Goal: Task Accomplishment & Management: Manage account settings

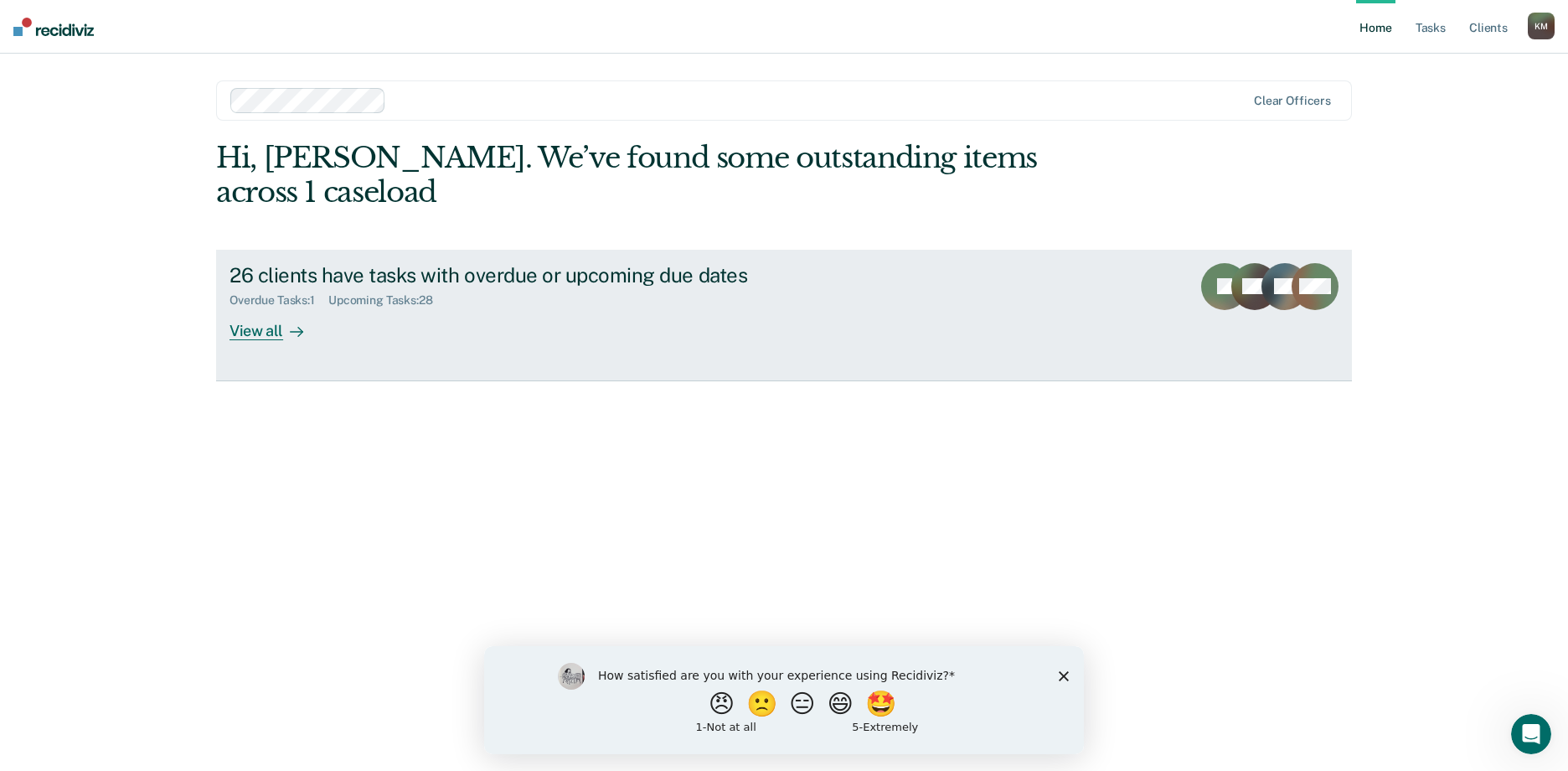
click at [264, 307] on div "View all" at bounding box center [276, 323] width 94 height 33
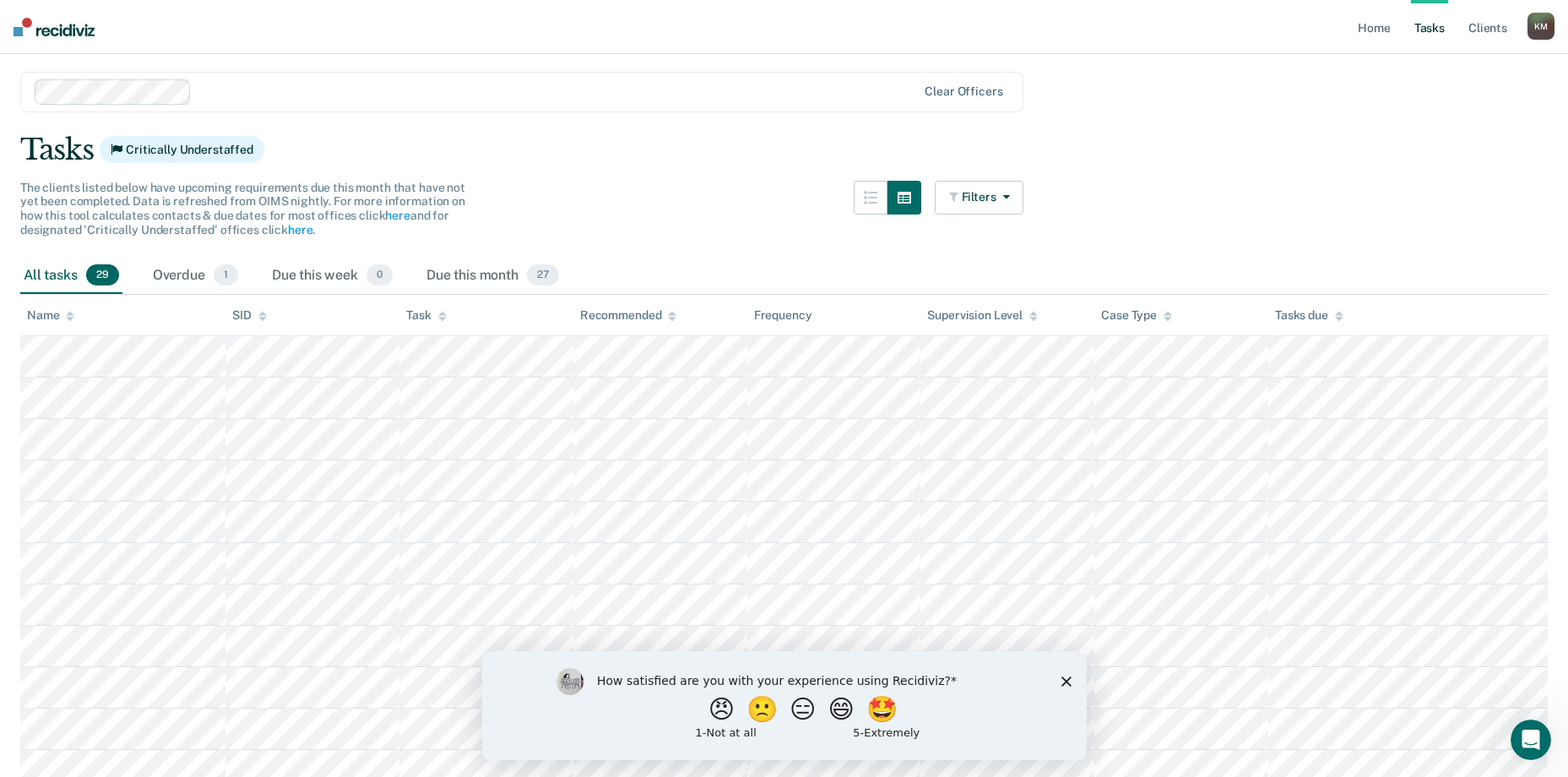
scroll to position [169, 0]
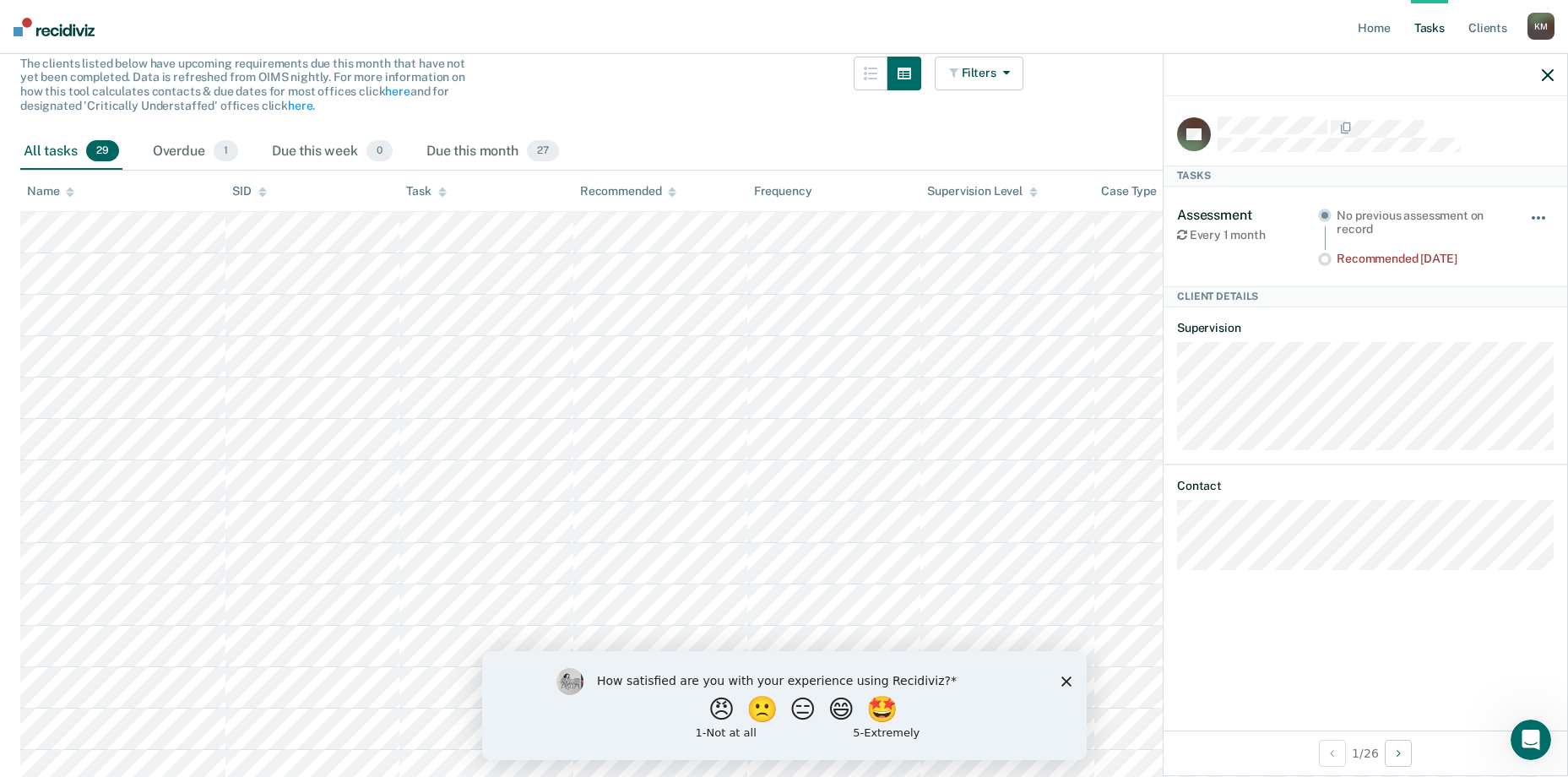
click at [1531, 213] on button "button" at bounding box center [1540, 226] width 28 height 27
click at [1500, 181] on div "Tasks" at bounding box center [1366, 175] width 404 height 20
click at [228, 145] on span "1" at bounding box center [226, 151] width 25 height 22
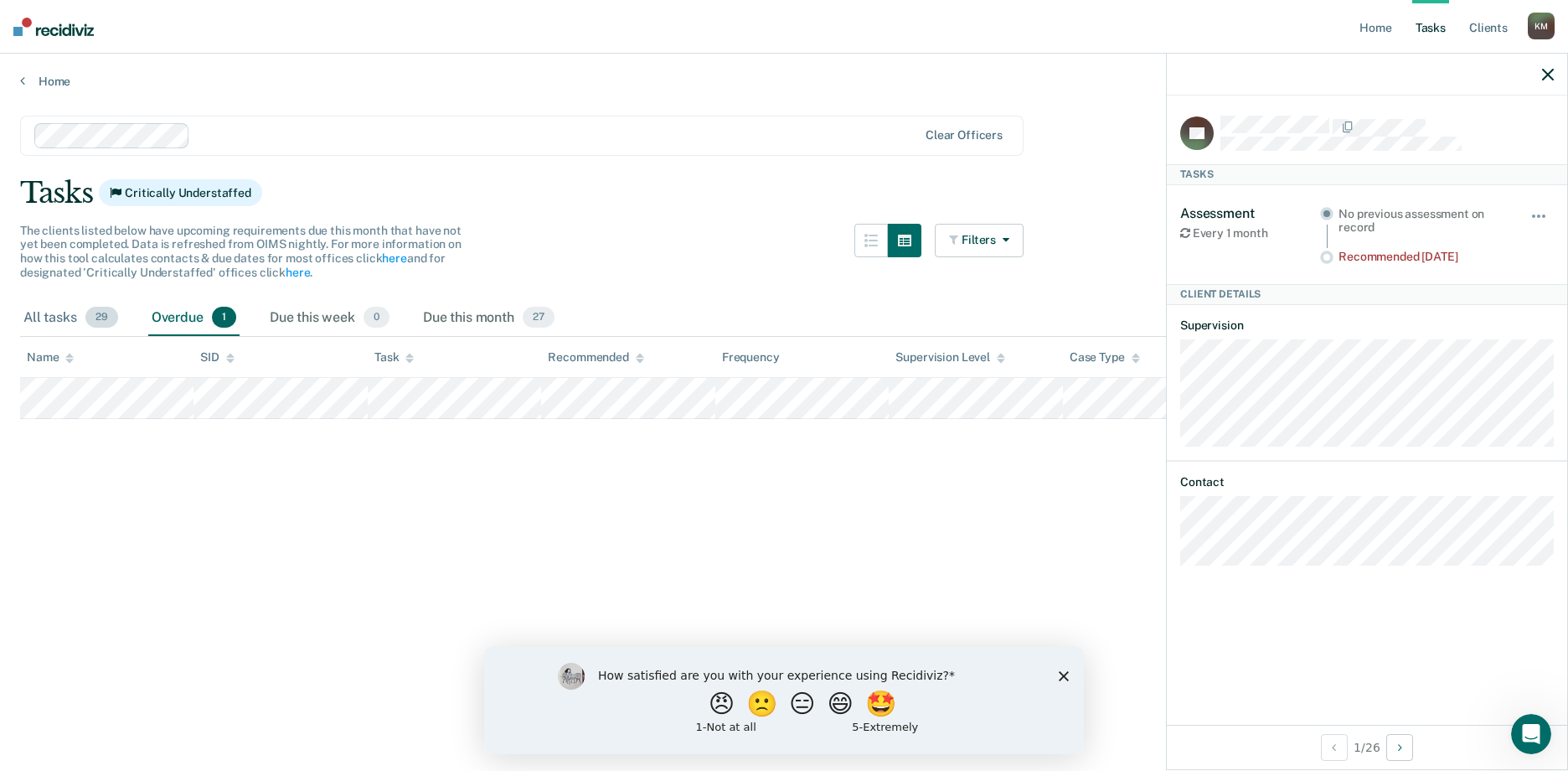
click at [101, 313] on span "29" at bounding box center [102, 317] width 33 height 22
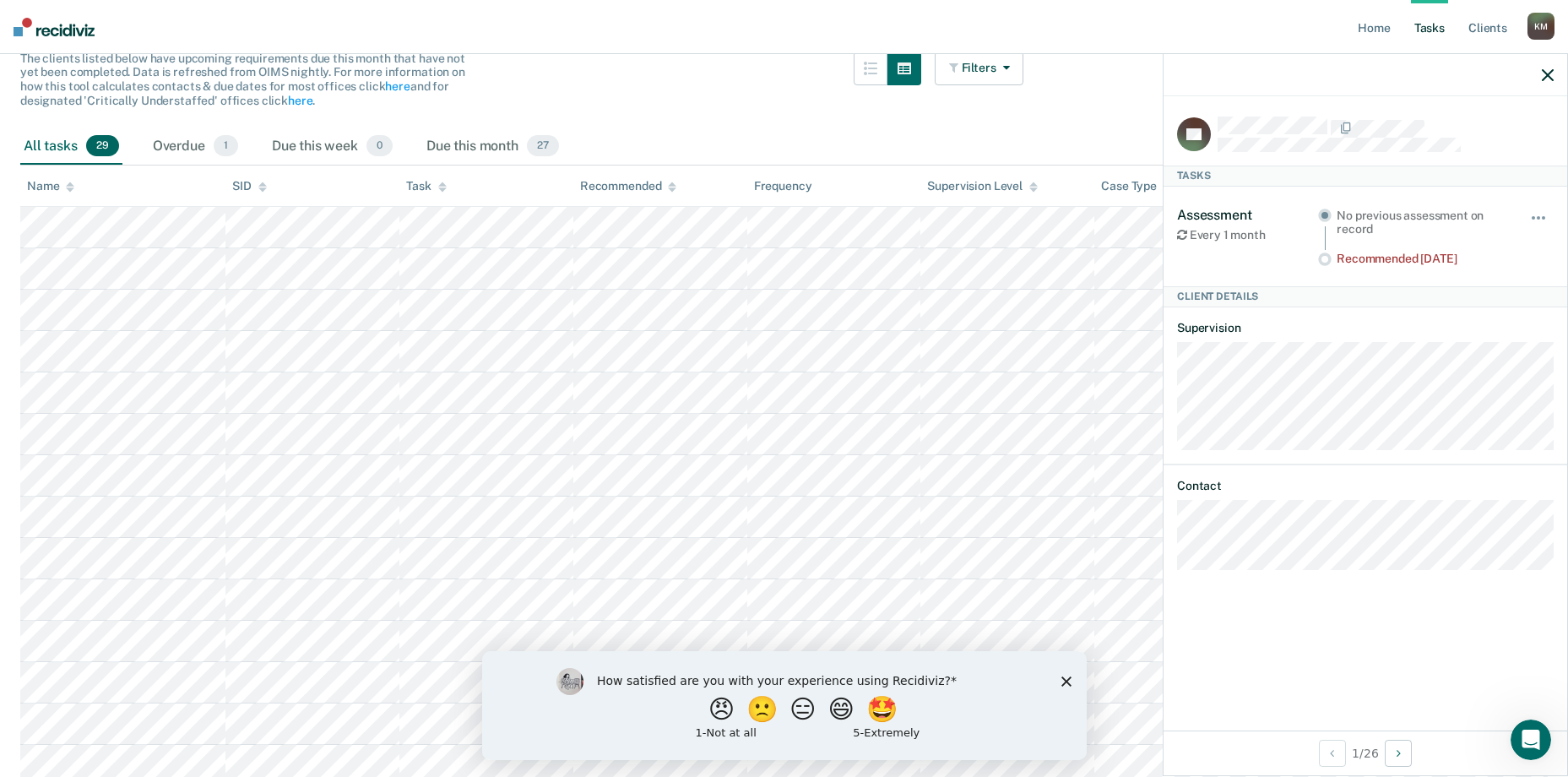
scroll to position [169, 0]
click at [553, 151] on span "27" at bounding box center [543, 151] width 32 height 22
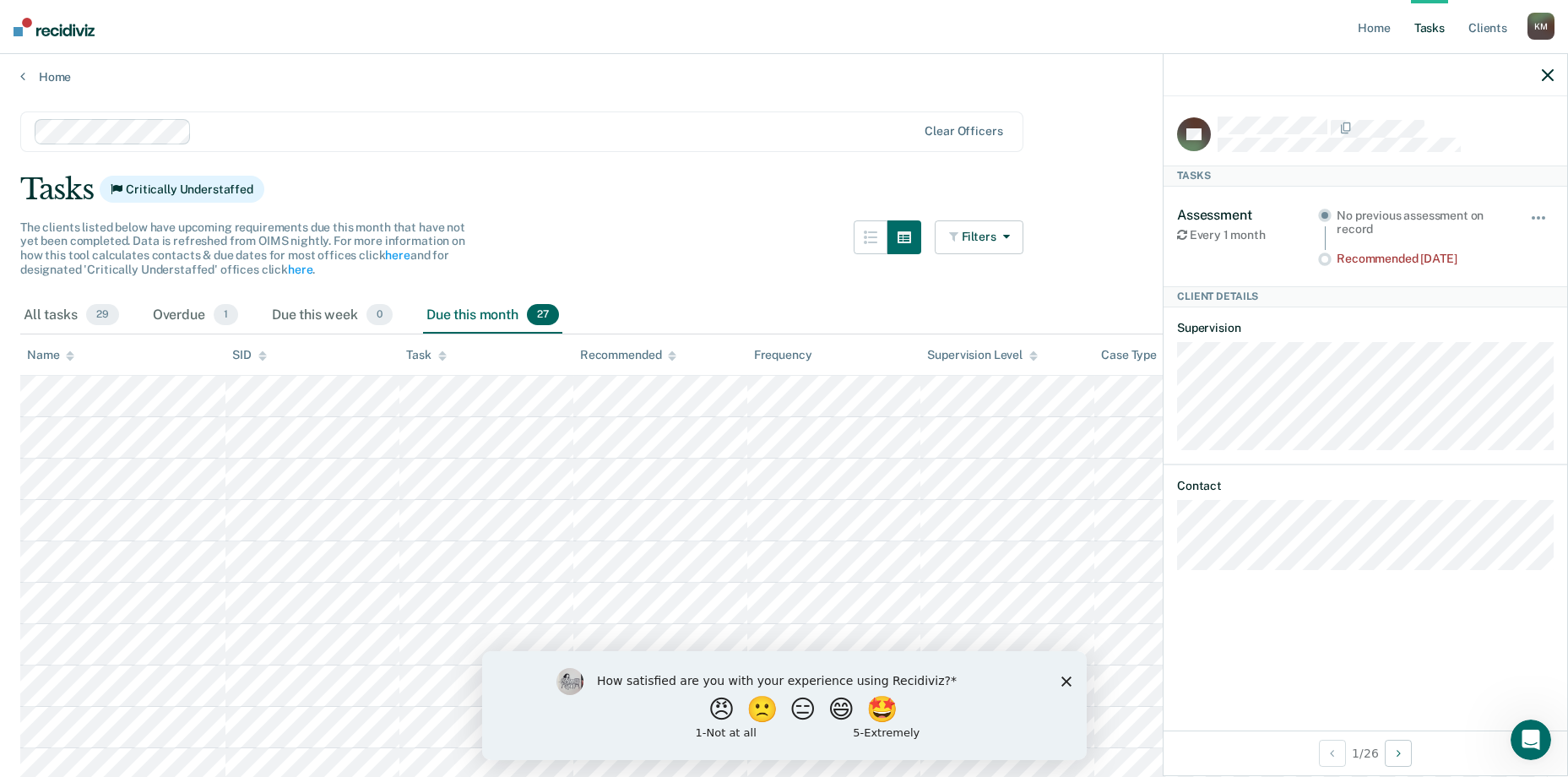
scroll to position [0, 0]
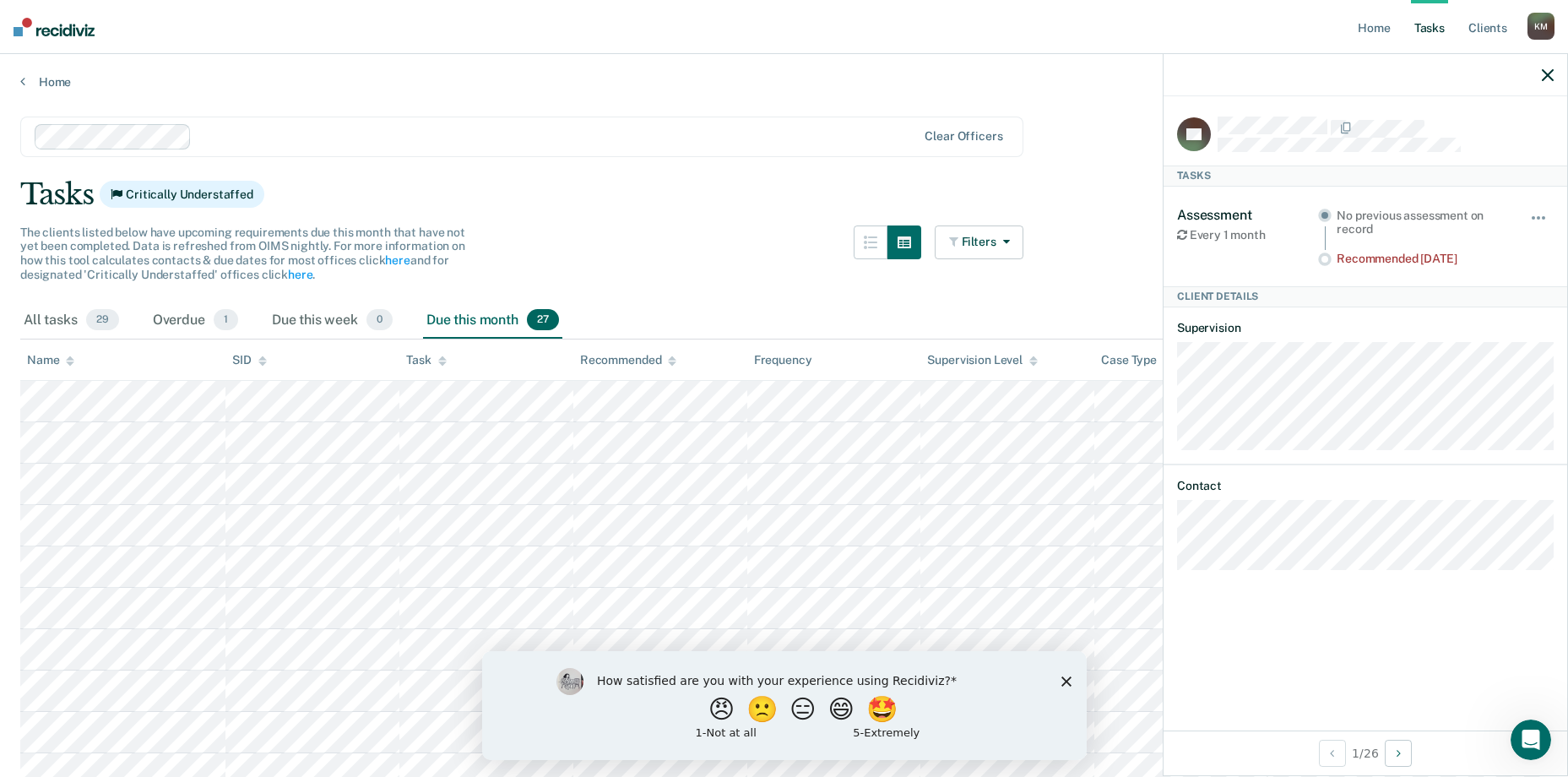
click at [1542, 77] on div at bounding box center [1366, 75] width 404 height 43
click at [1543, 69] on icon "button" at bounding box center [1548, 75] width 11 height 11
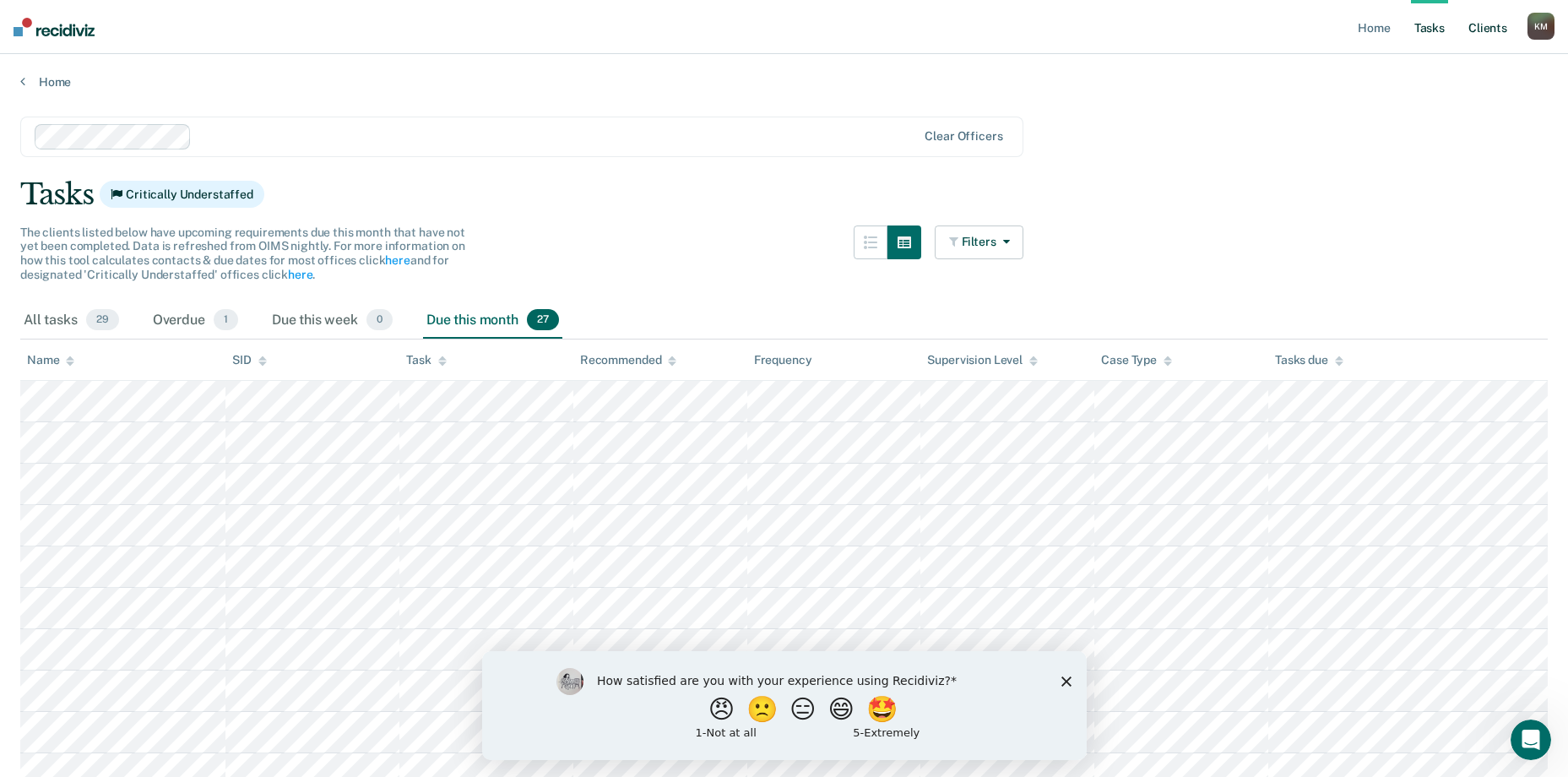
click at [1490, 27] on link "Client s" at bounding box center [1488, 27] width 46 height 54
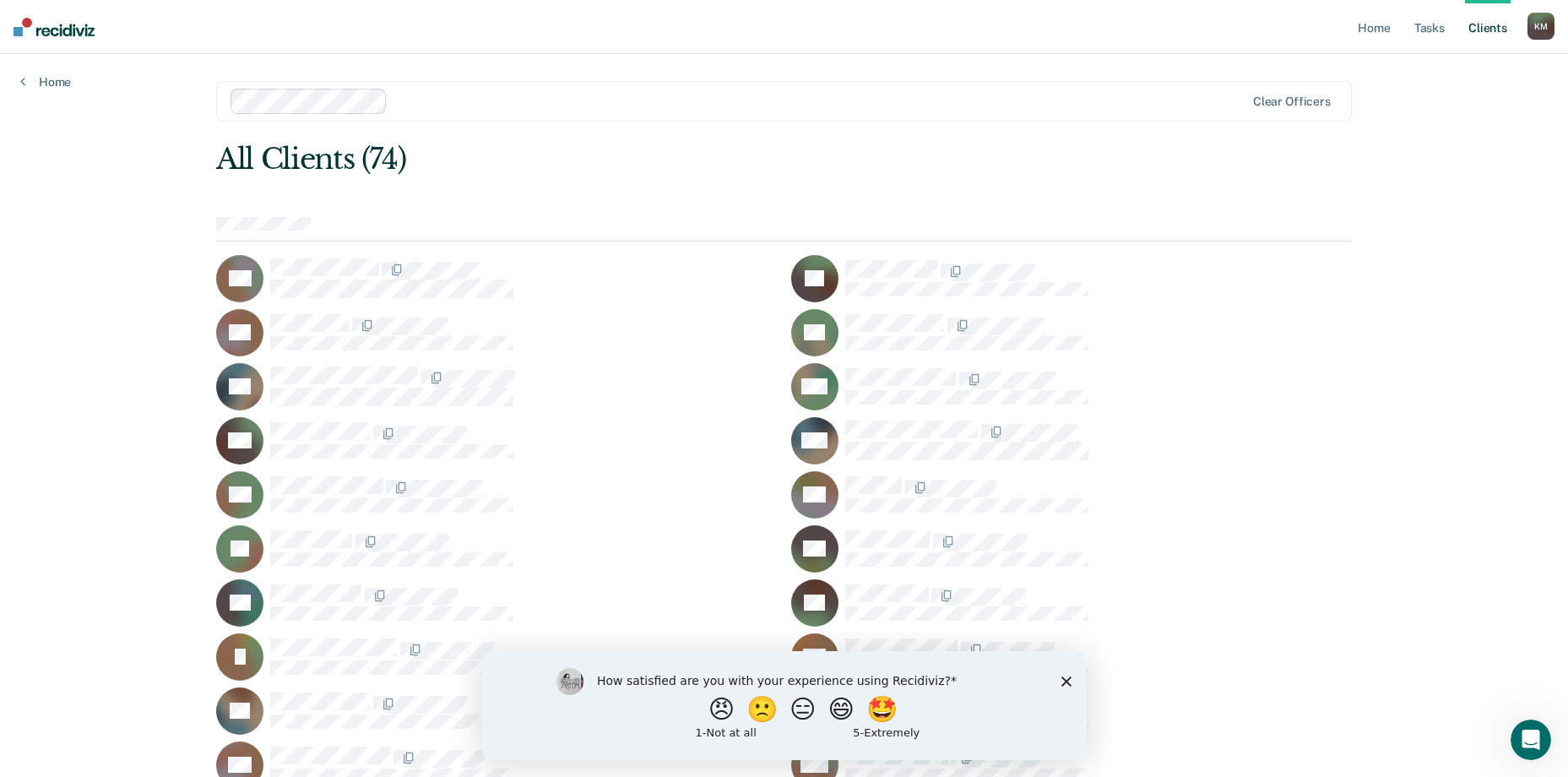
click at [1530, 30] on div "K M" at bounding box center [1541, 26] width 27 height 27
click at [1455, 111] on link "Log Out" at bounding box center [1473, 111] width 136 height 14
